Goal: Information Seeking & Learning: Learn about a topic

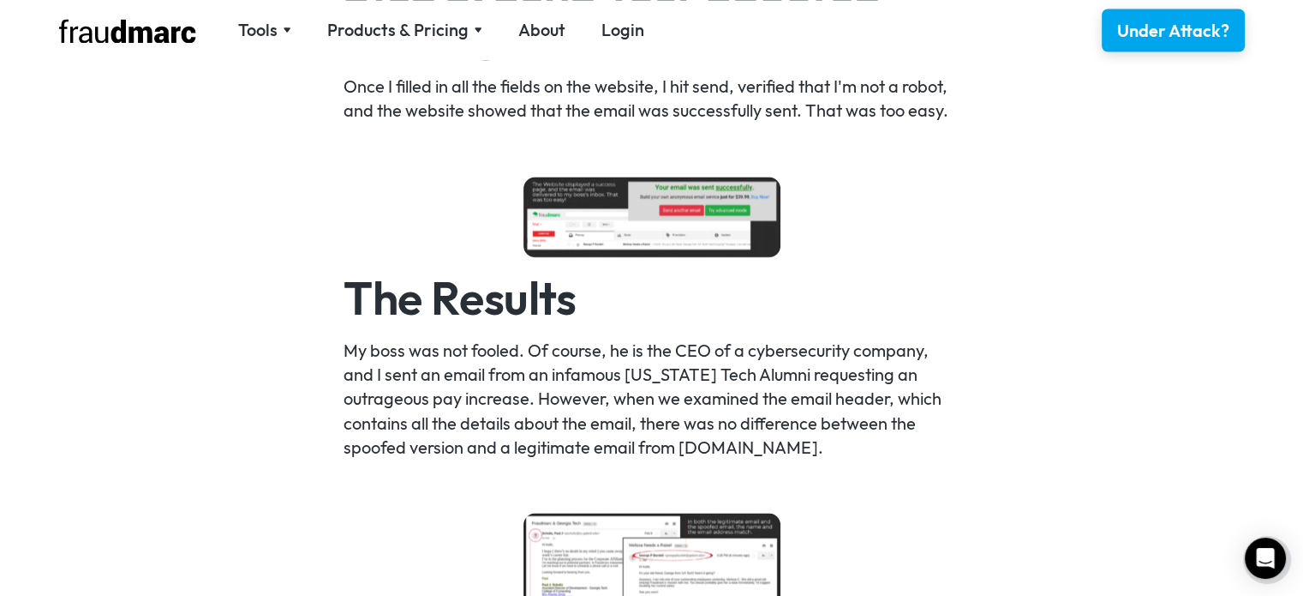
scroll to position [2999, 0]
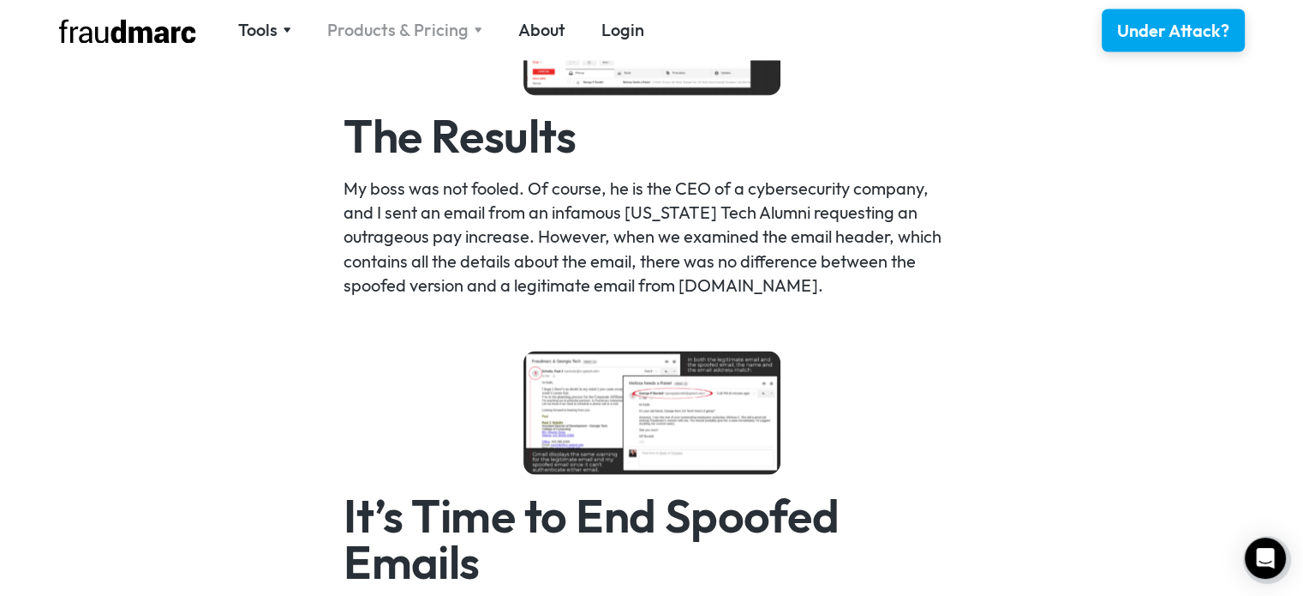
click at [402, 36] on div "Products & Pricing" at bounding box center [397, 30] width 141 height 24
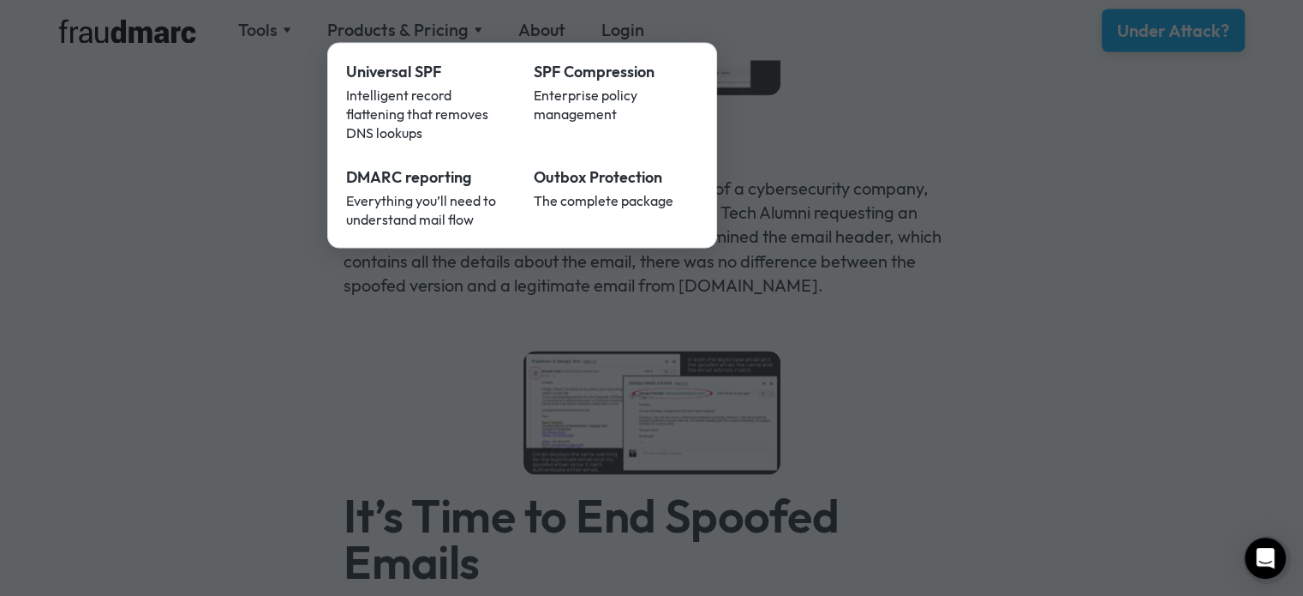
click at [1144, 123] on div at bounding box center [651, 298] width 1303 height 596
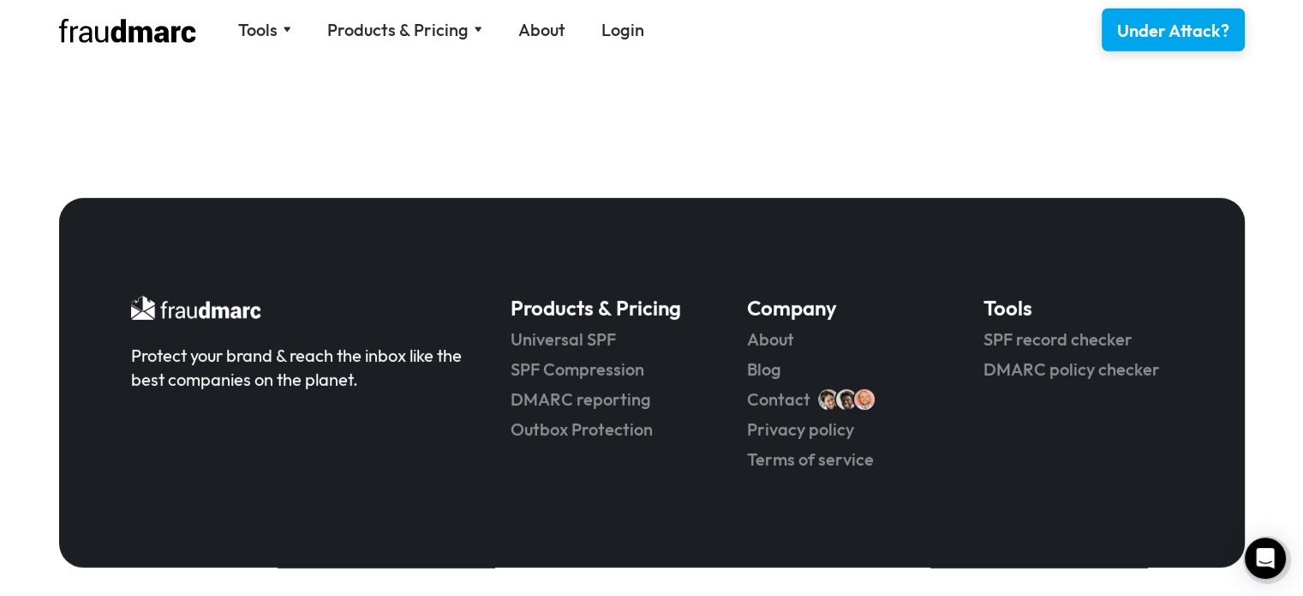
scroll to position [5307, 0]
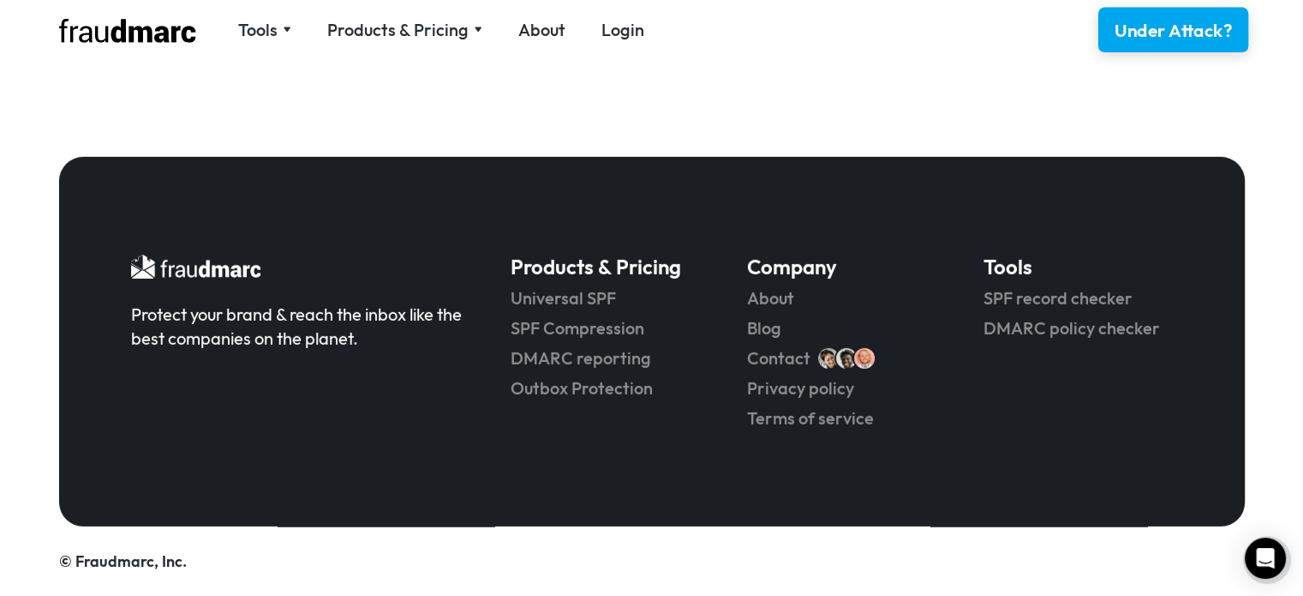
click at [1188, 20] on div "Under Attack?" at bounding box center [1173, 30] width 118 height 25
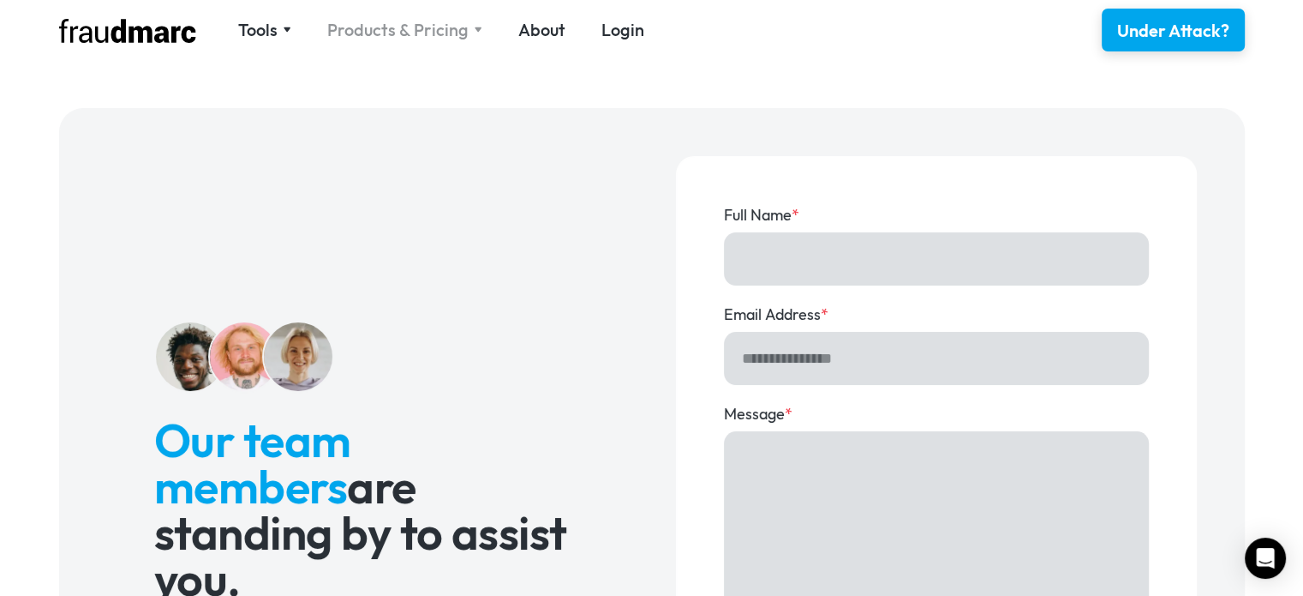
click at [440, 20] on div "Products & Pricing" at bounding box center [397, 30] width 141 height 24
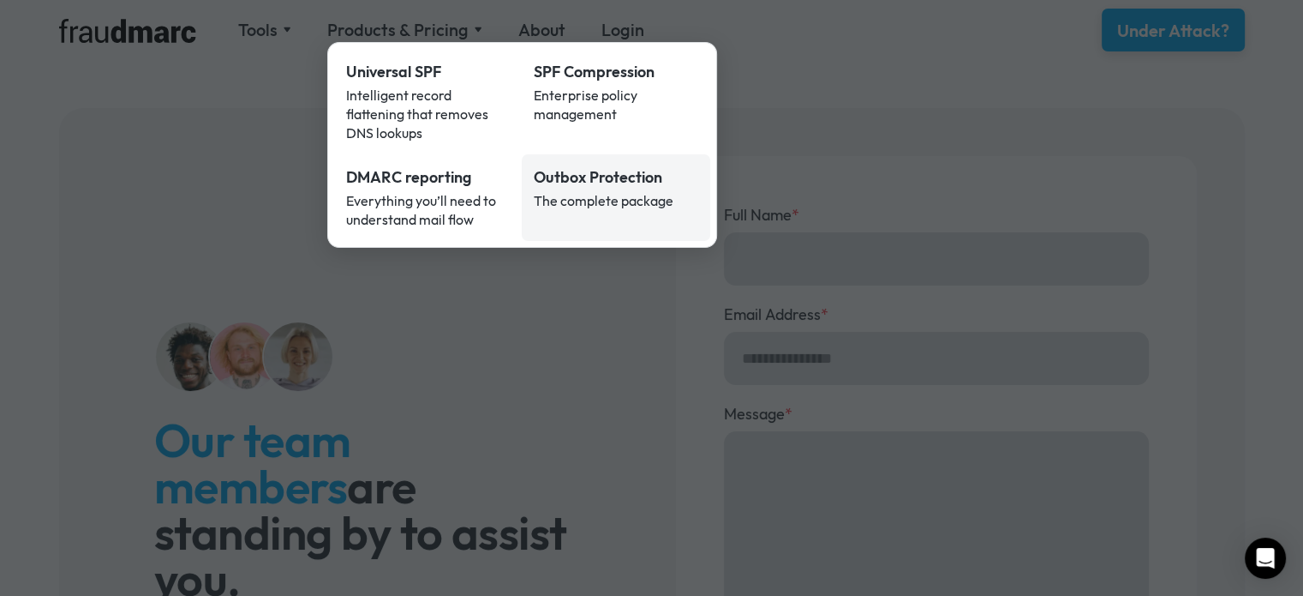
click at [603, 191] on div "The complete package" at bounding box center [616, 200] width 165 height 19
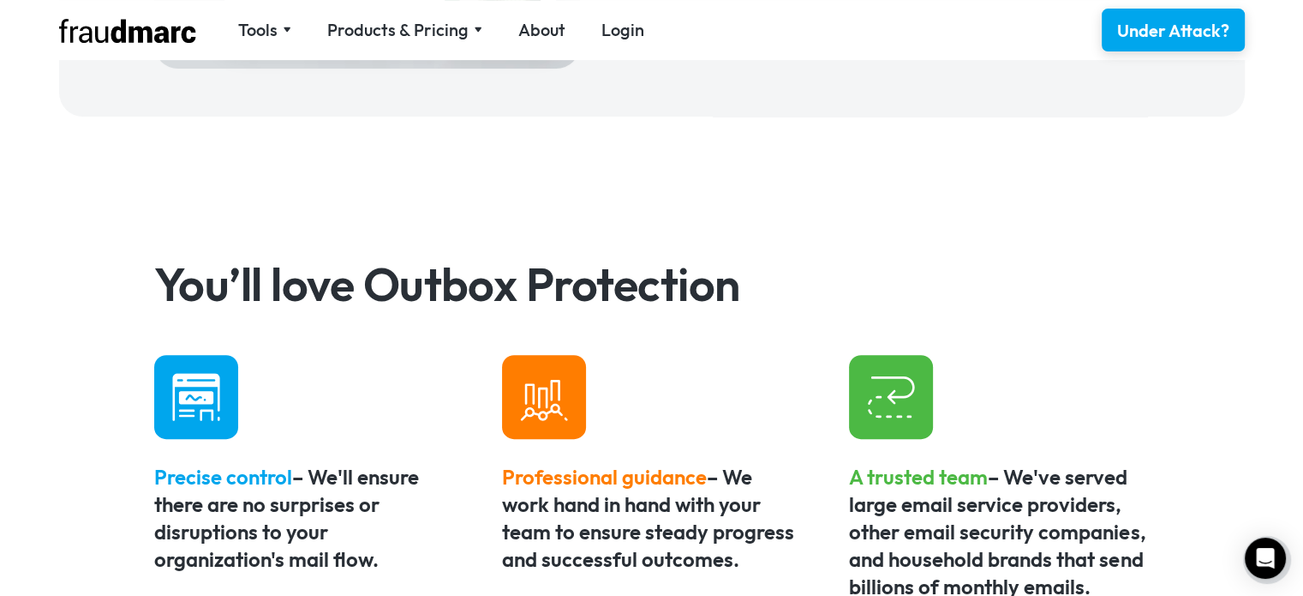
scroll to position [771, 0]
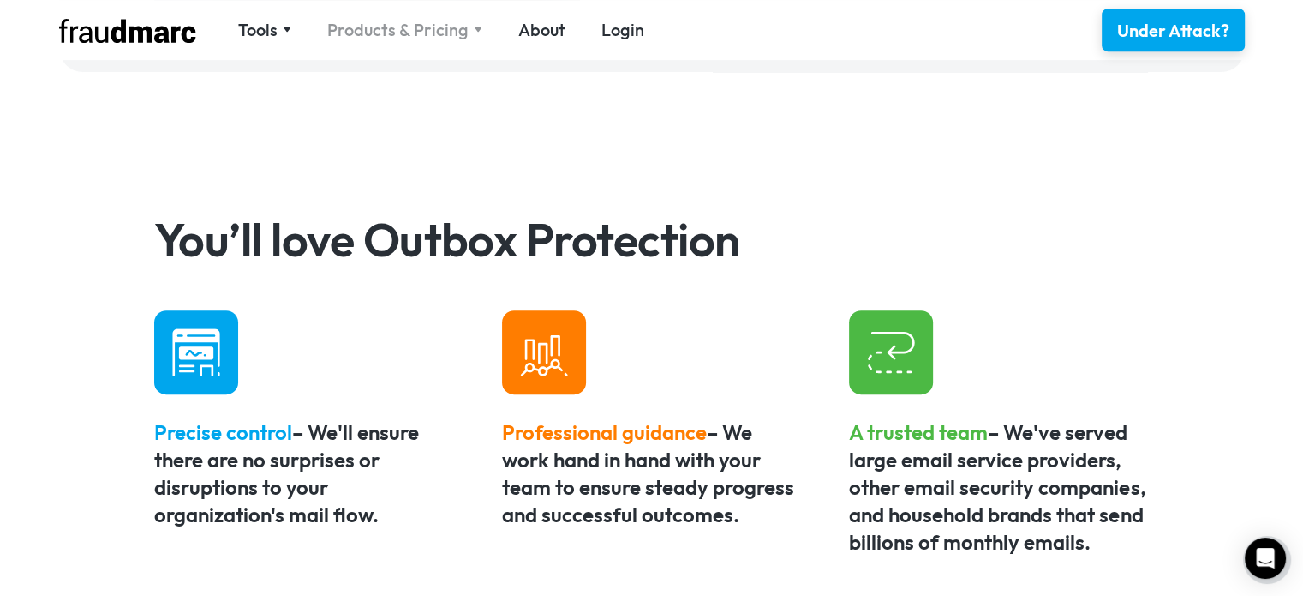
click at [456, 30] on div "Products & Pricing" at bounding box center [397, 30] width 141 height 24
